Goal: Find specific page/section: Find specific page/section

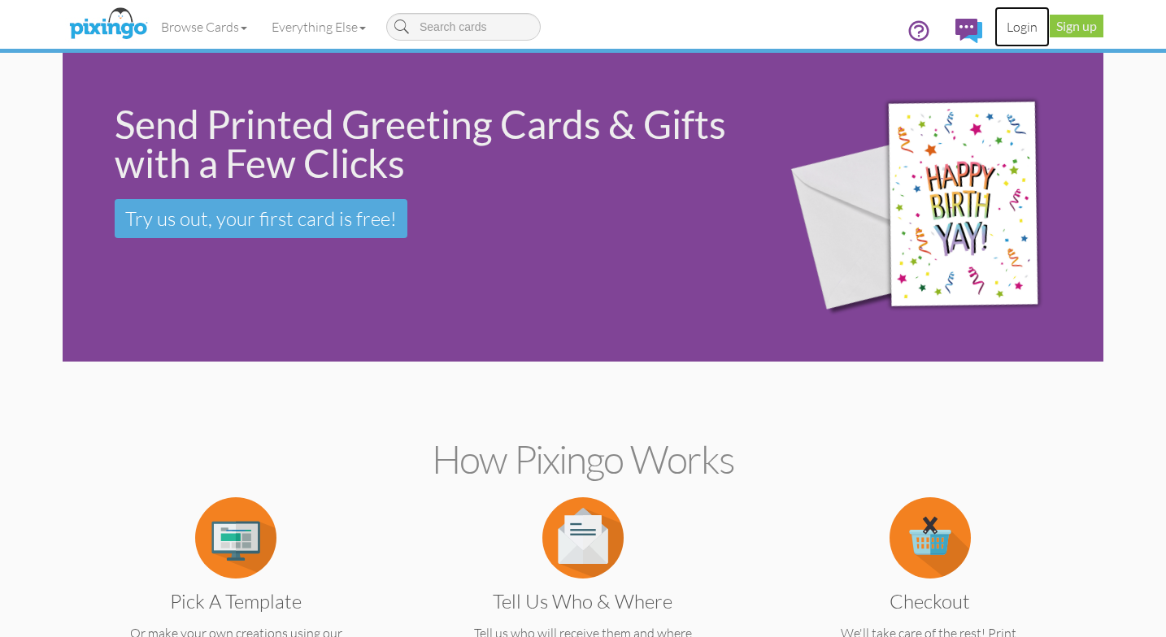
click at [1020, 24] on link "Login" at bounding box center [1021, 27] width 55 height 41
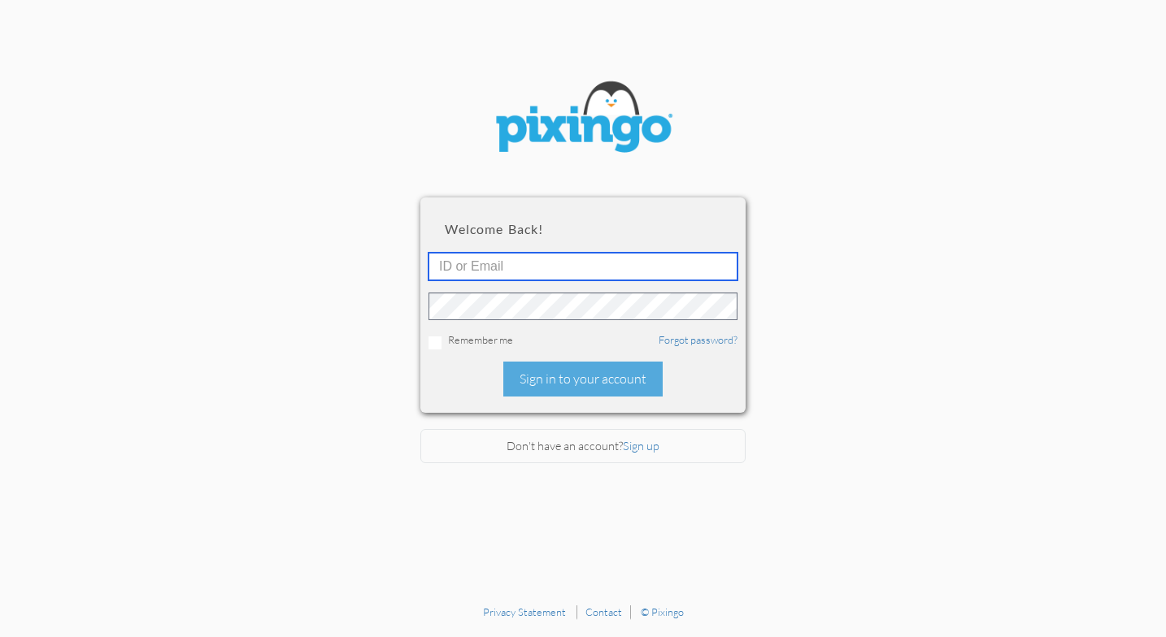
type input "[EMAIL_ADDRESS][DOMAIN_NAME]"
click at [469, 267] on input "[EMAIL_ADDRESS][DOMAIN_NAME]" at bounding box center [582, 267] width 309 height 28
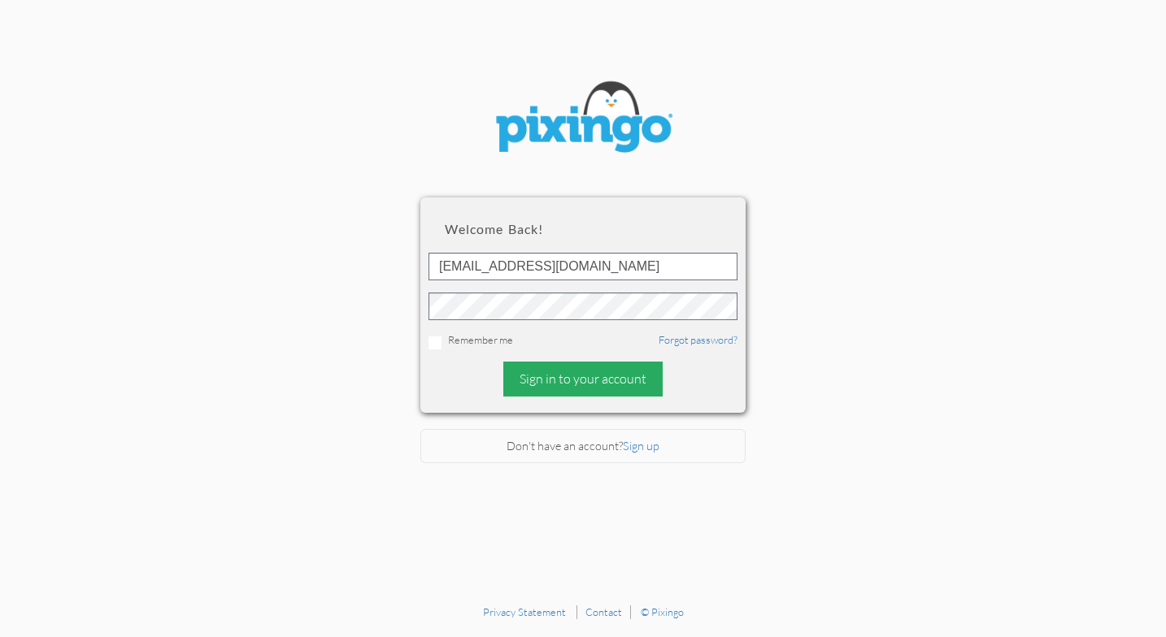
click at [546, 385] on div "Sign in to your account" at bounding box center [582, 379] width 159 height 35
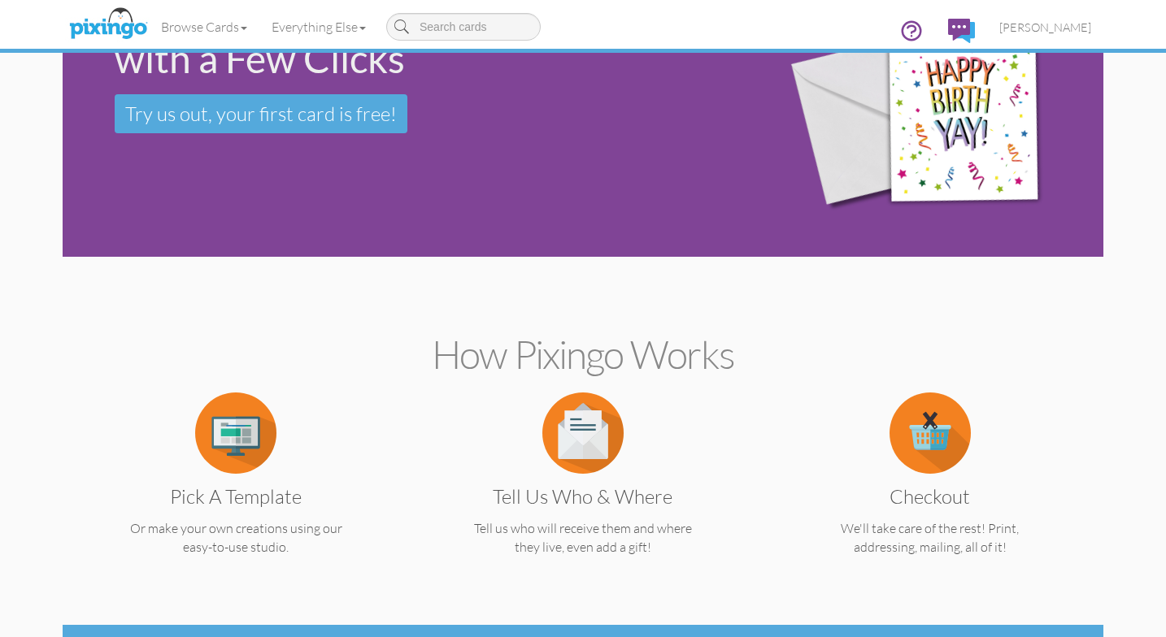
scroll to position [174, 0]
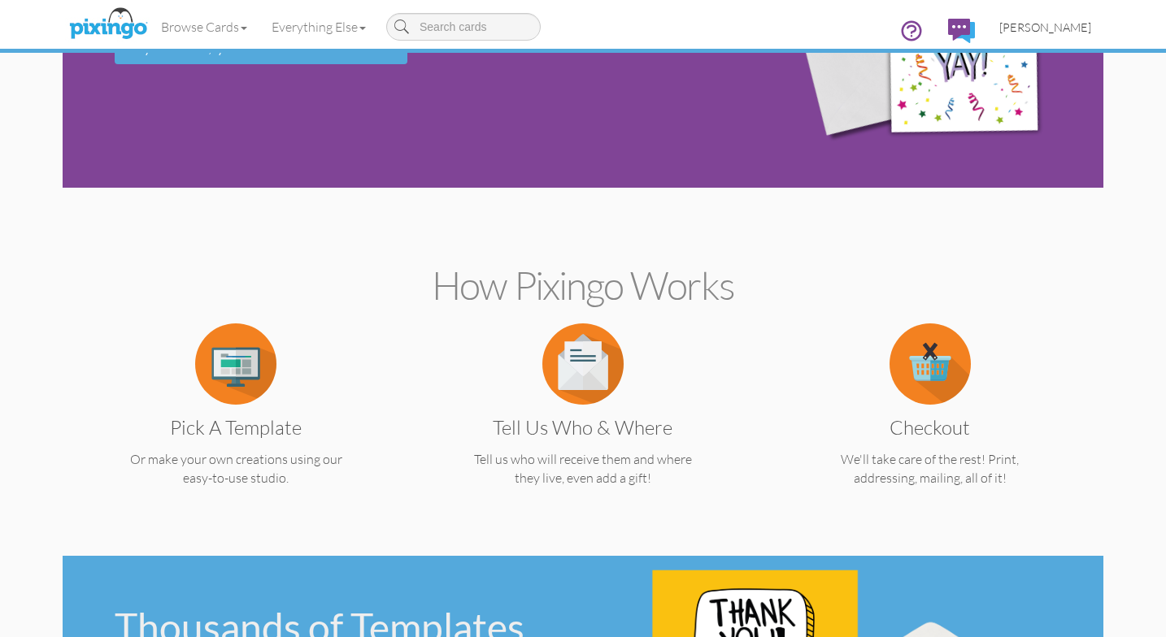
click at [1059, 25] on span "[PERSON_NAME]" at bounding box center [1045, 27] width 92 height 14
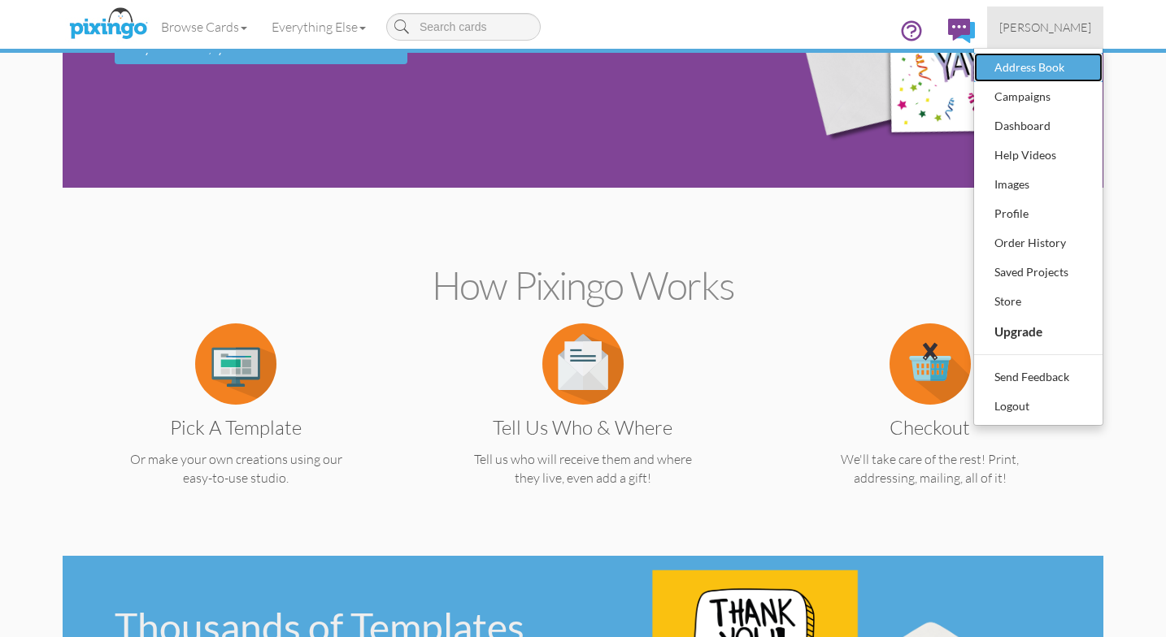
click at [1036, 64] on div "Address Book" at bounding box center [1038, 67] width 96 height 24
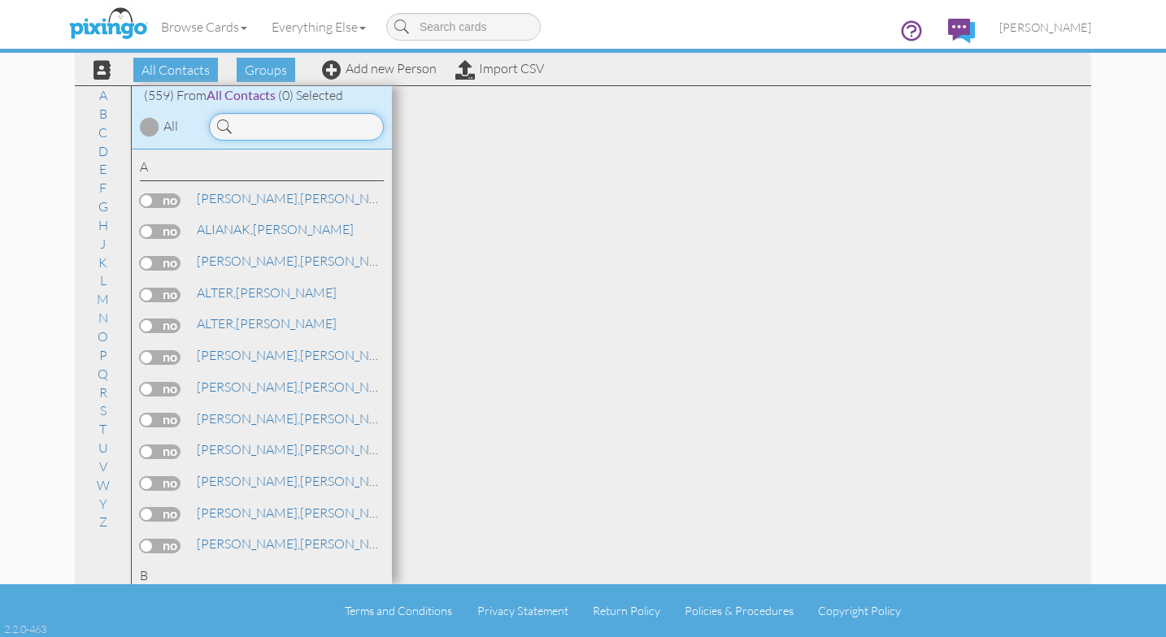
click at [241, 125] on input at bounding box center [296, 127] width 175 height 28
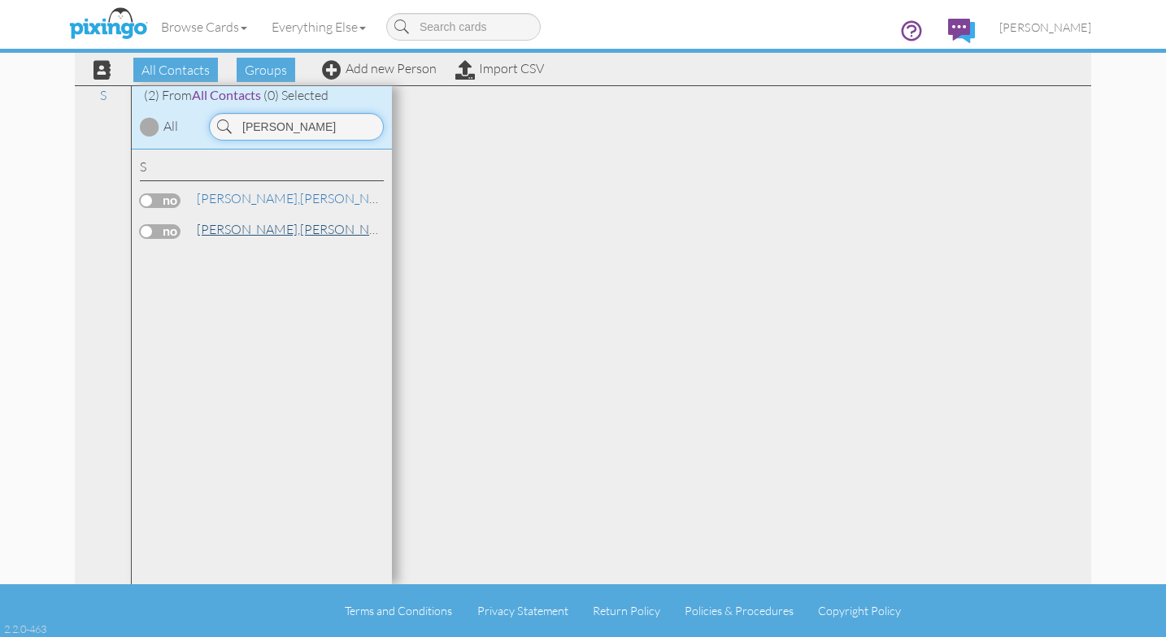
type input "[PERSON_NAME]"
click at [233, 238] on link "[PERSON_NAME]" at bounding box center [298, 230] width 207 height 20
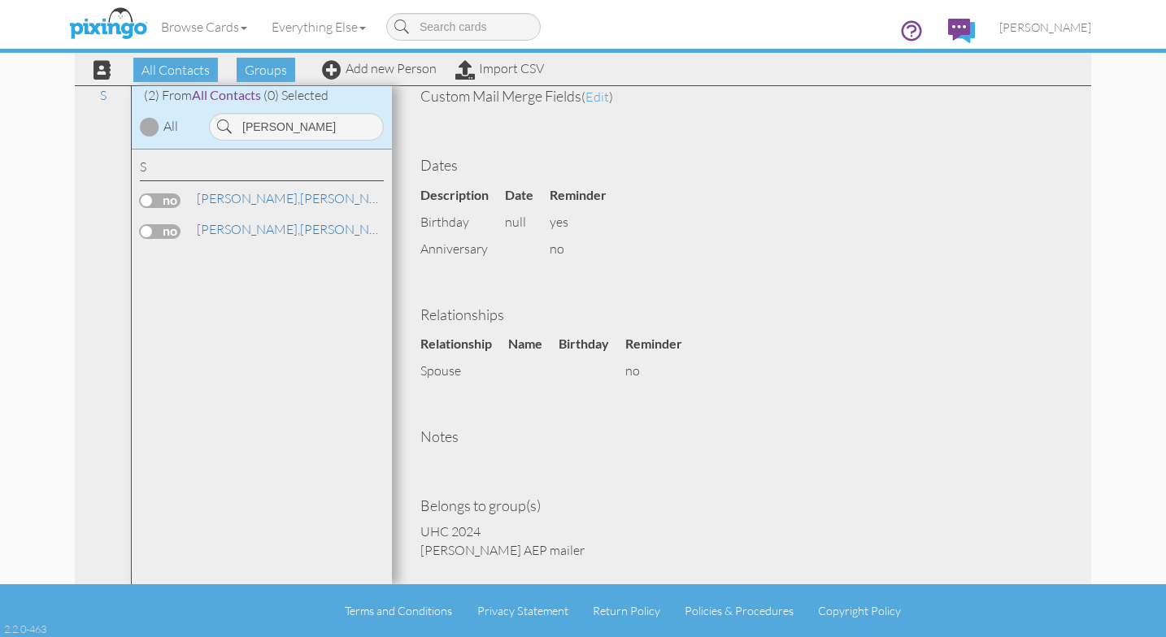
scroll to position [531, 0]
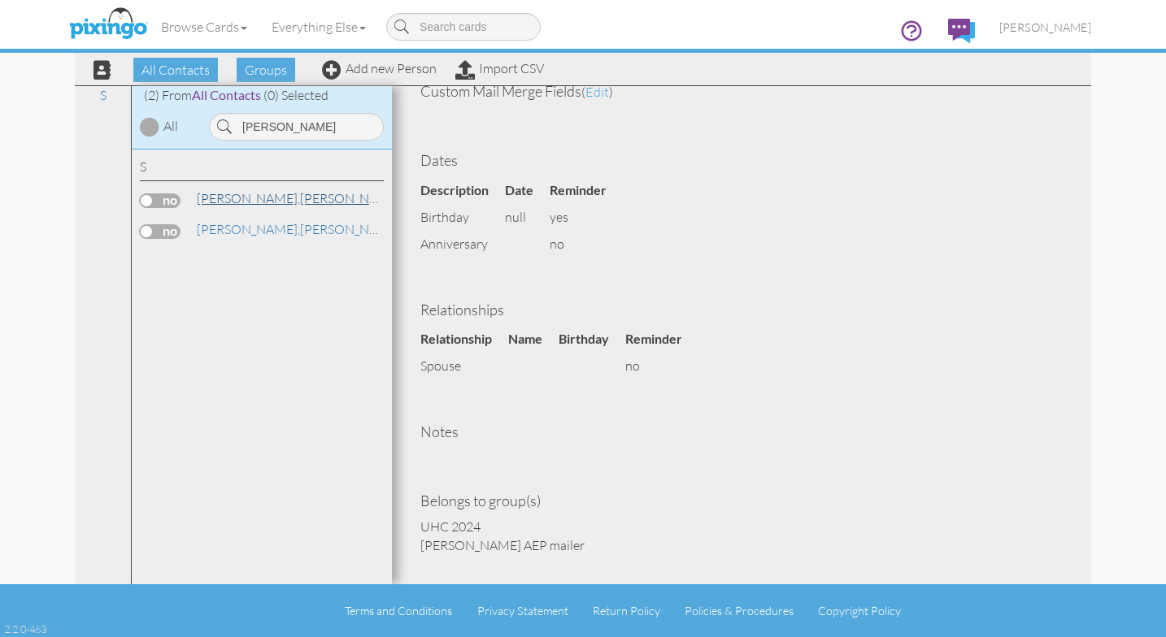
click at [233, 200] on span "[PERSON_NAME]," at bounding box center [248, 198] width 103 height 16
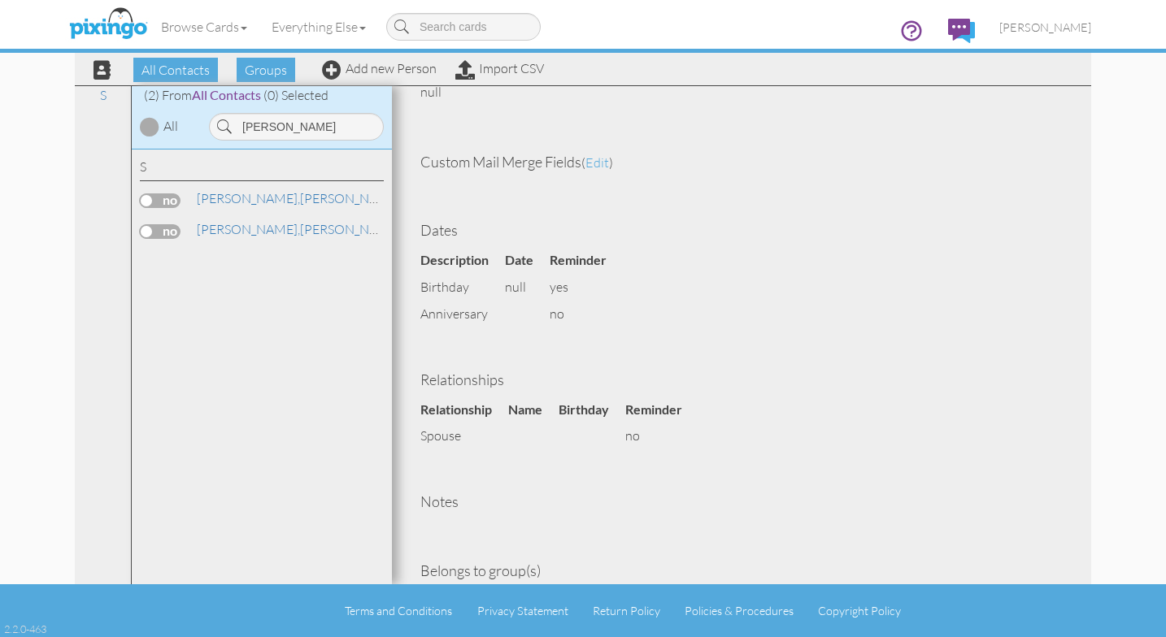
scroll to position [531, 0]
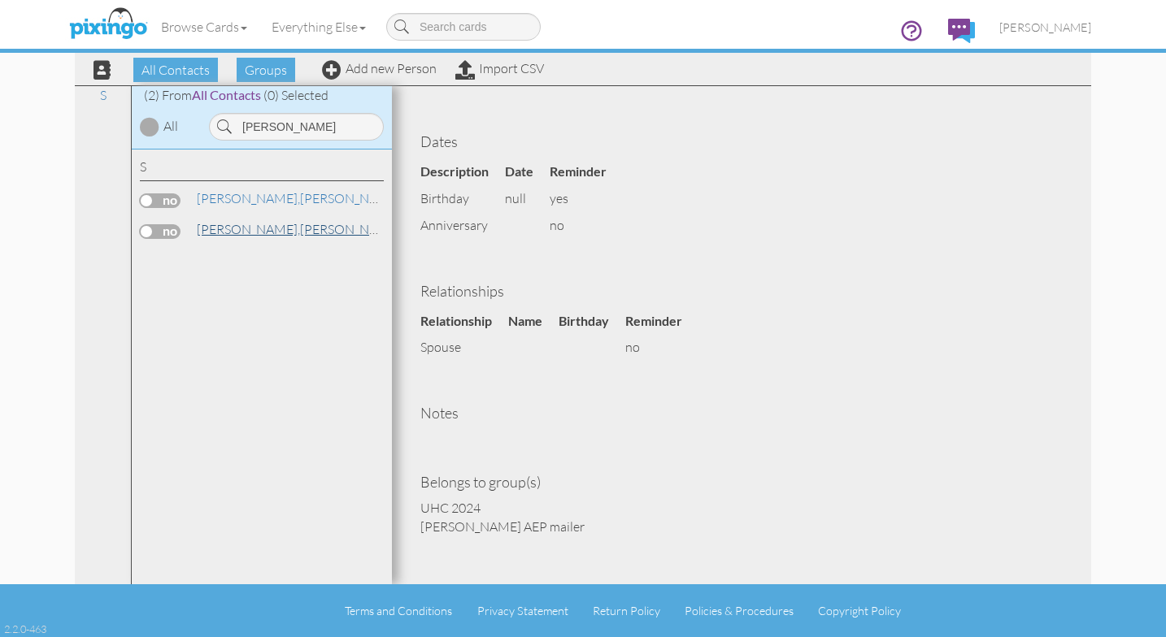
click at [228, 229] on span "[PERSON_NAME]," at bounding box center [248, 229] width 103 height 16
